Goal: Check status: Check status

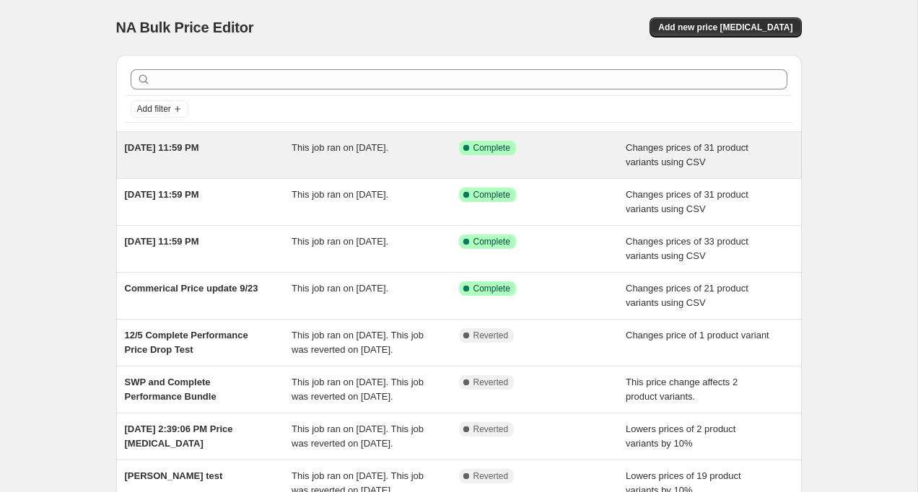
click at [180, 157] on div "[DATE] 11:59 PM" at bounding box center [208, 155] width 167 height 29
